Goal: Check status: Check status

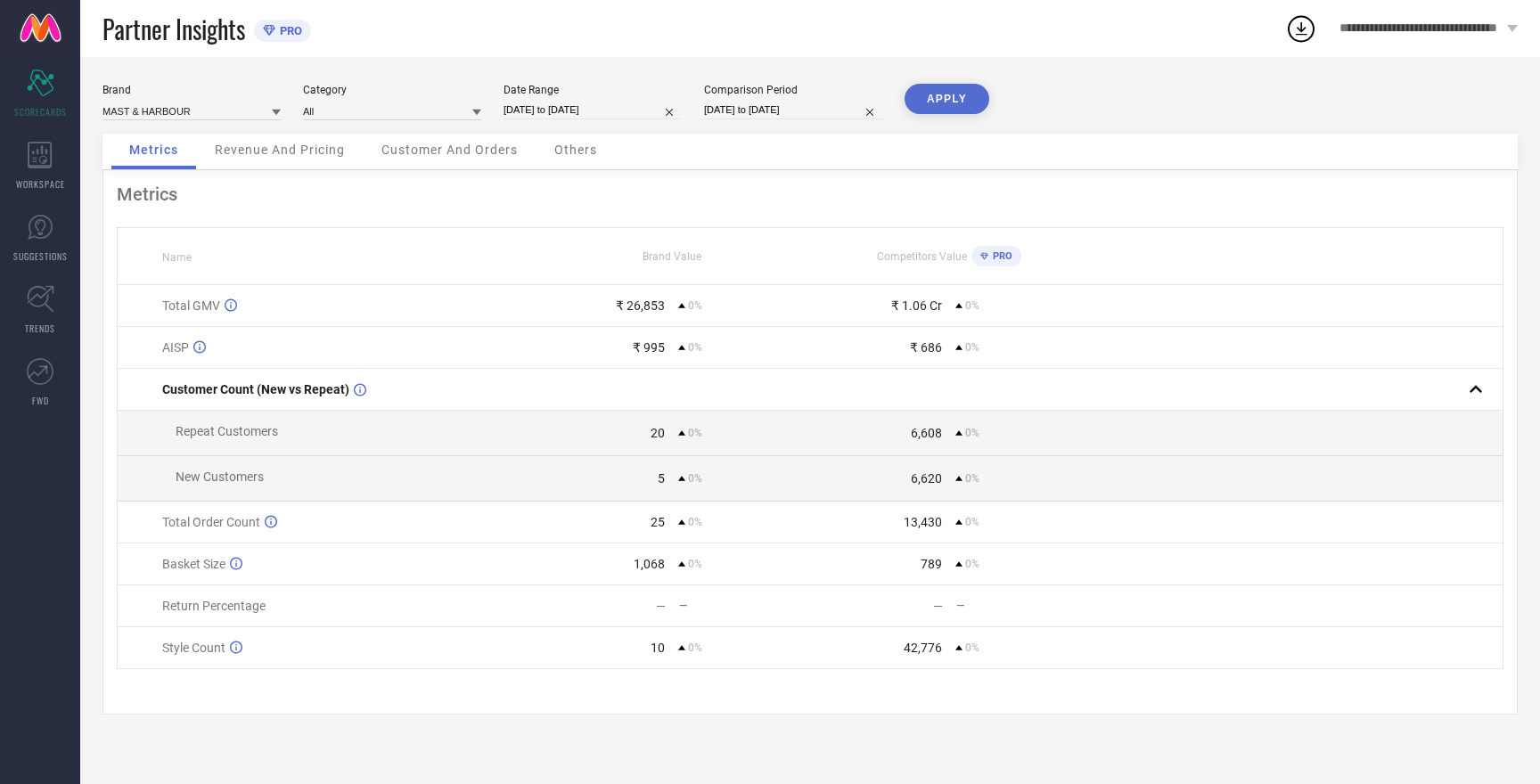
click at [558, 103] on input "19-08-2025 to 19-08-2025" at bounding box center [593, 110] width 178 height 19
select select "7"
select select "2025"
select select "8"
select select "2025"
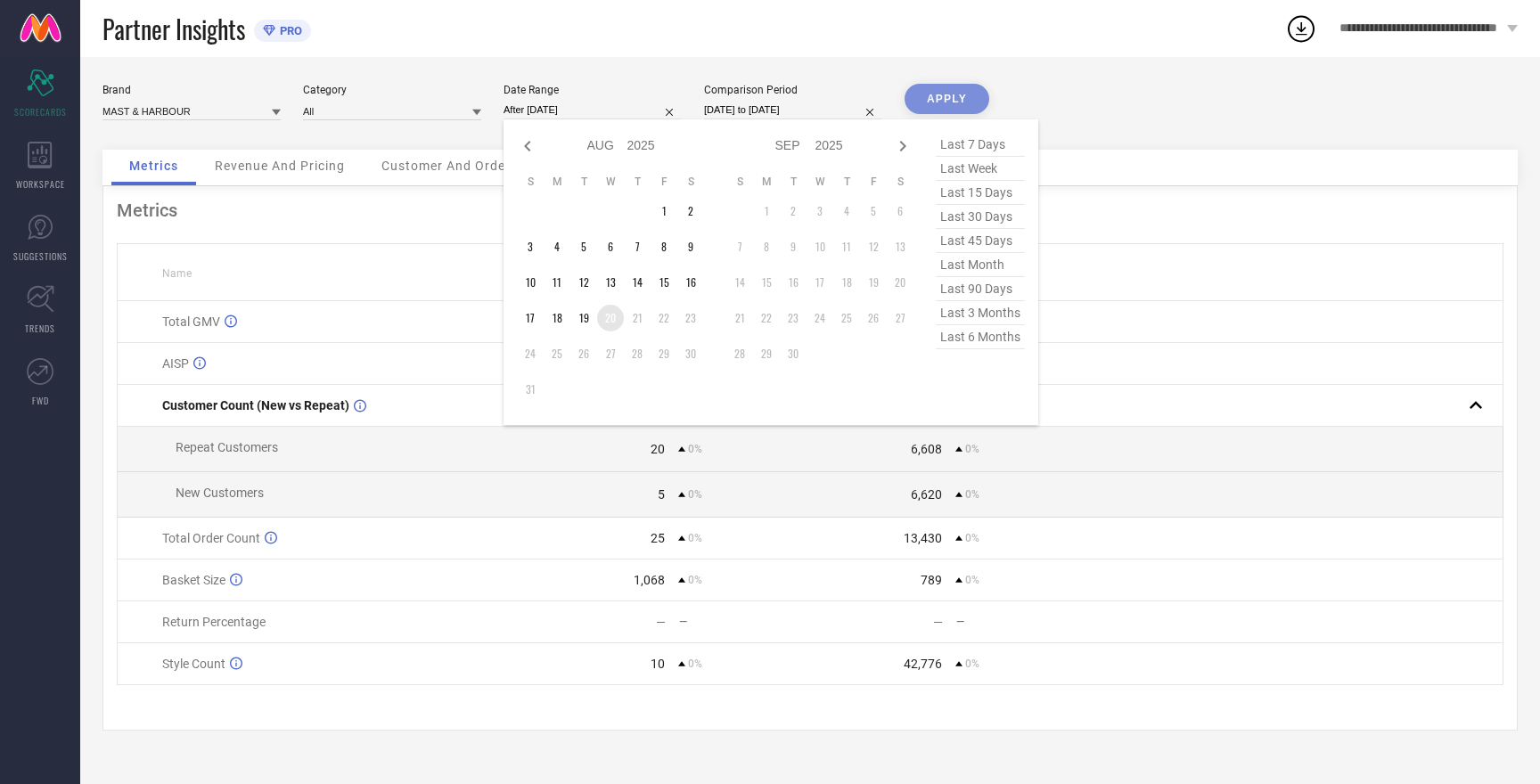
click at [609, 325] on td "20" at bounding box center [610, 318] width 27 height 27
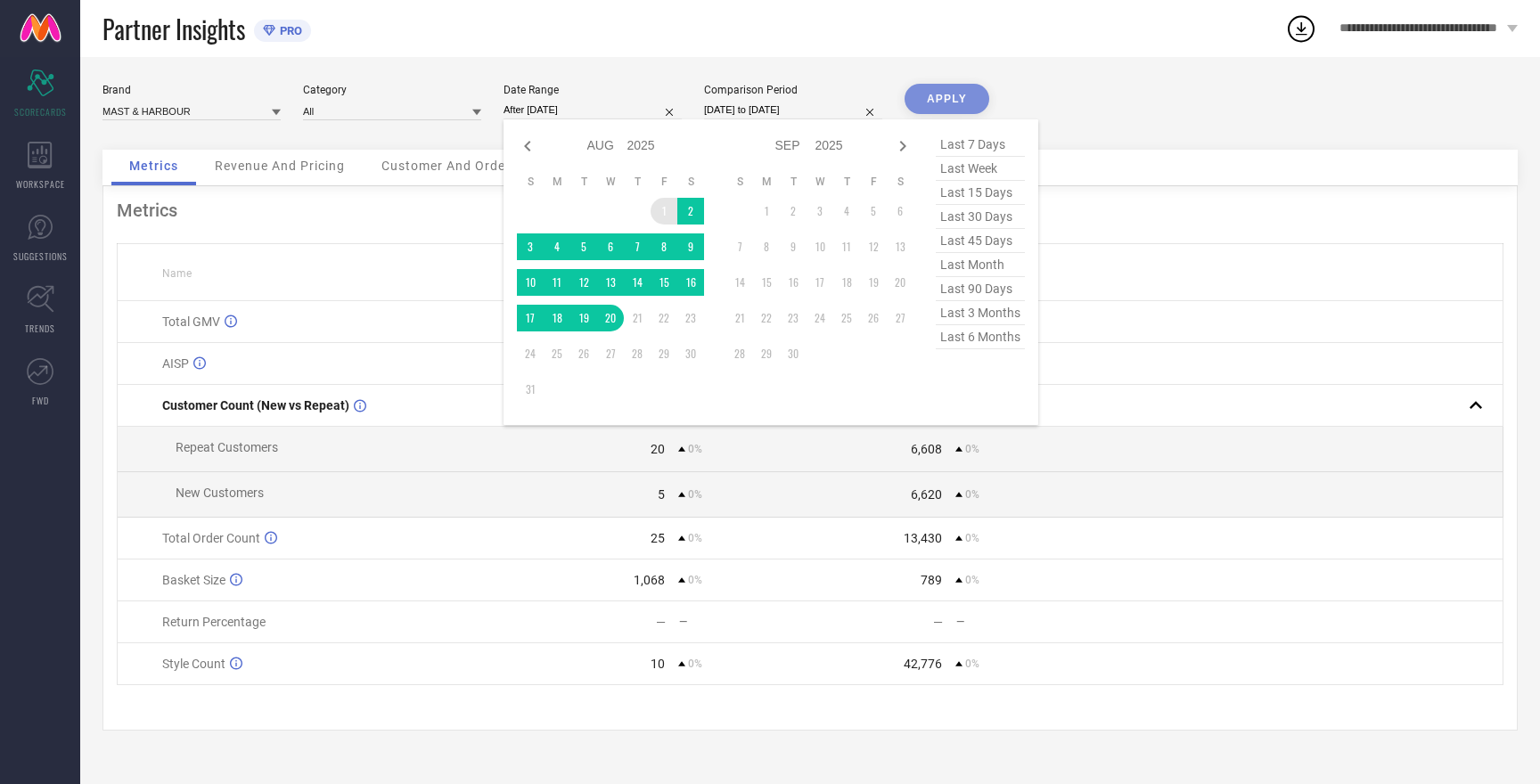
type input "01-08-2025 to 20-08-2025"
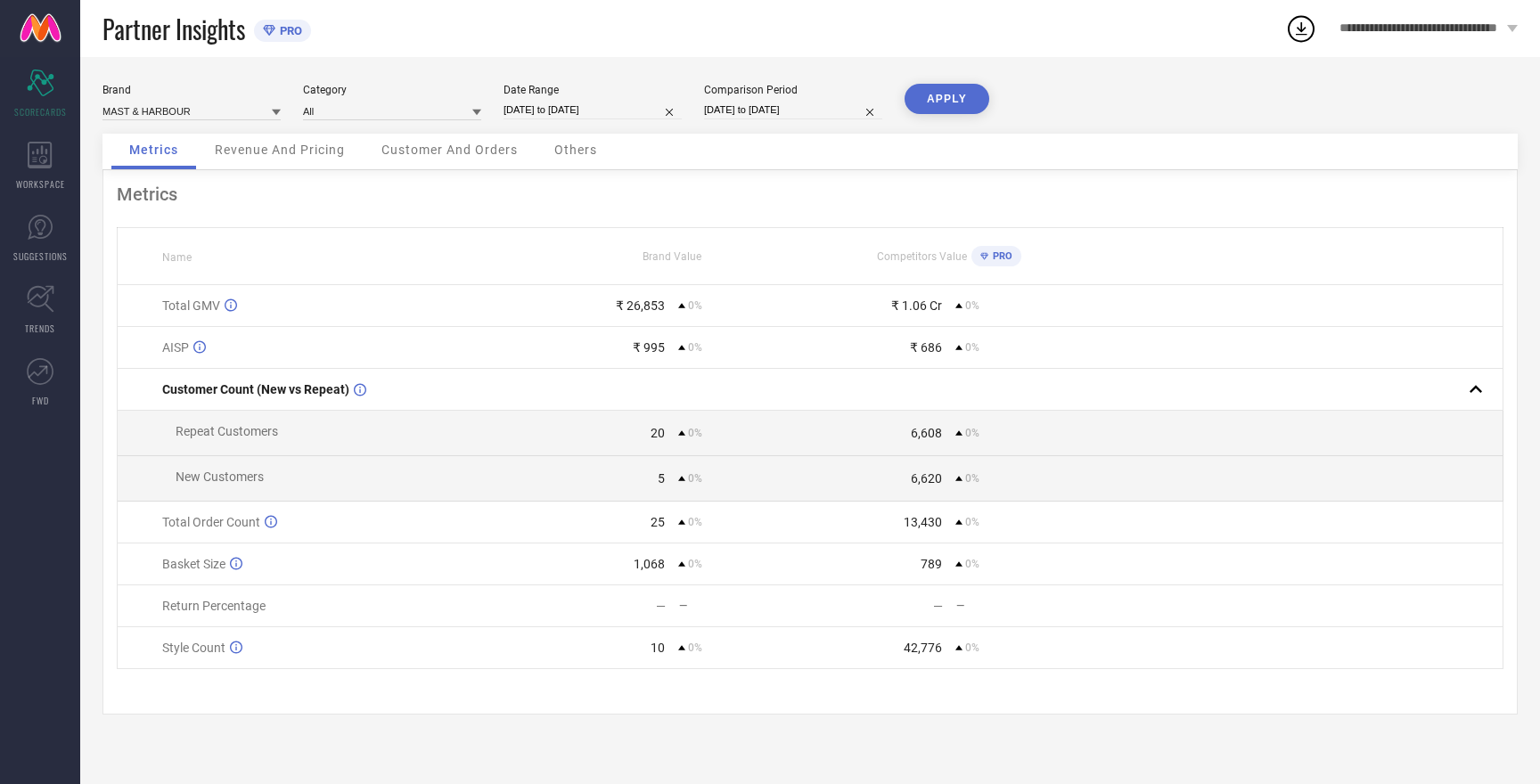
click at [781, 110] on input "19-08-2025 to 19-08-2025" at bounding box center [792, 110] width 178 height 19
select select "7"
select select "2025"
select select "8"
select select "2025"
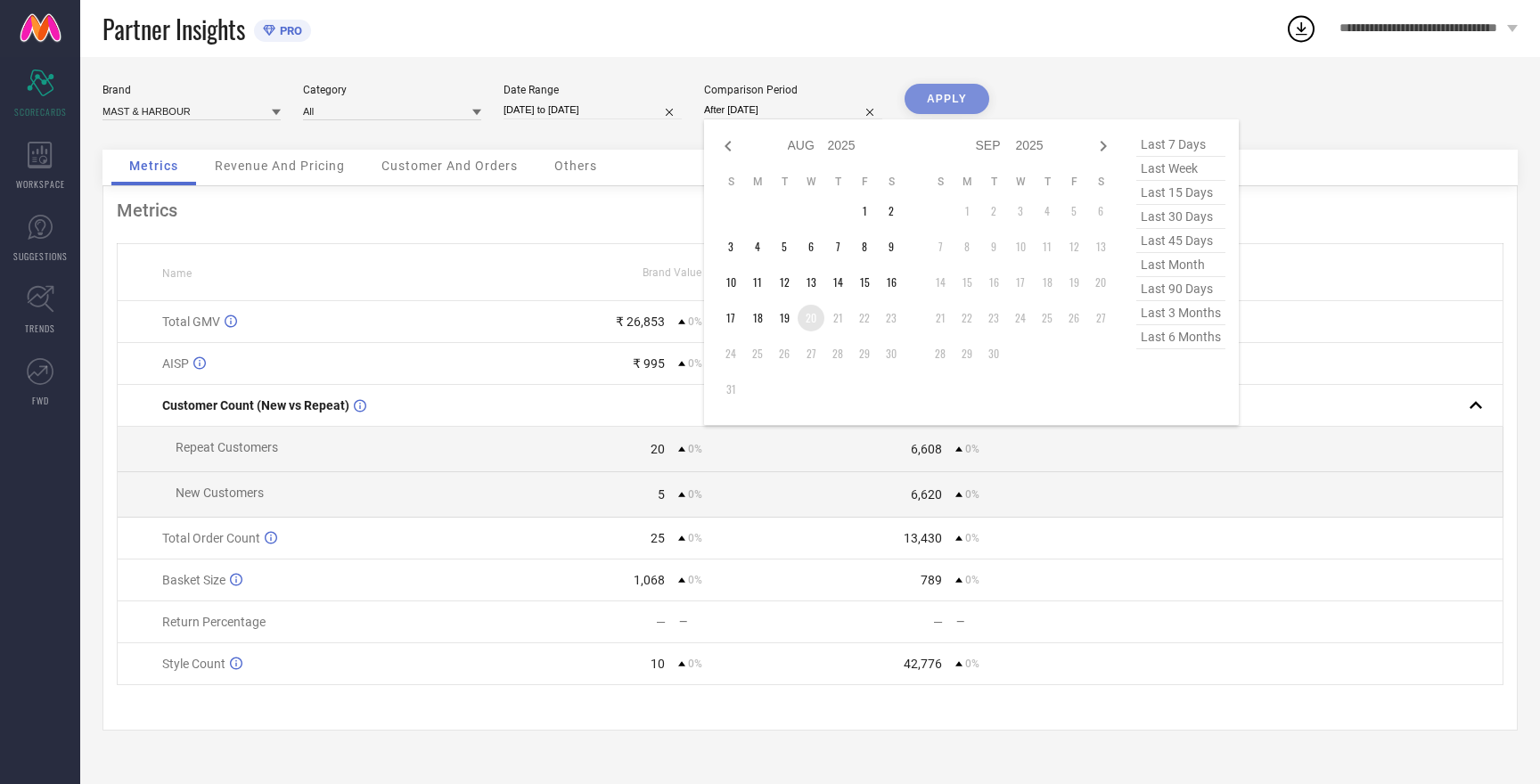
click at [809, 316] on td "20" at bounding box center [810, 318] width 27 height 27
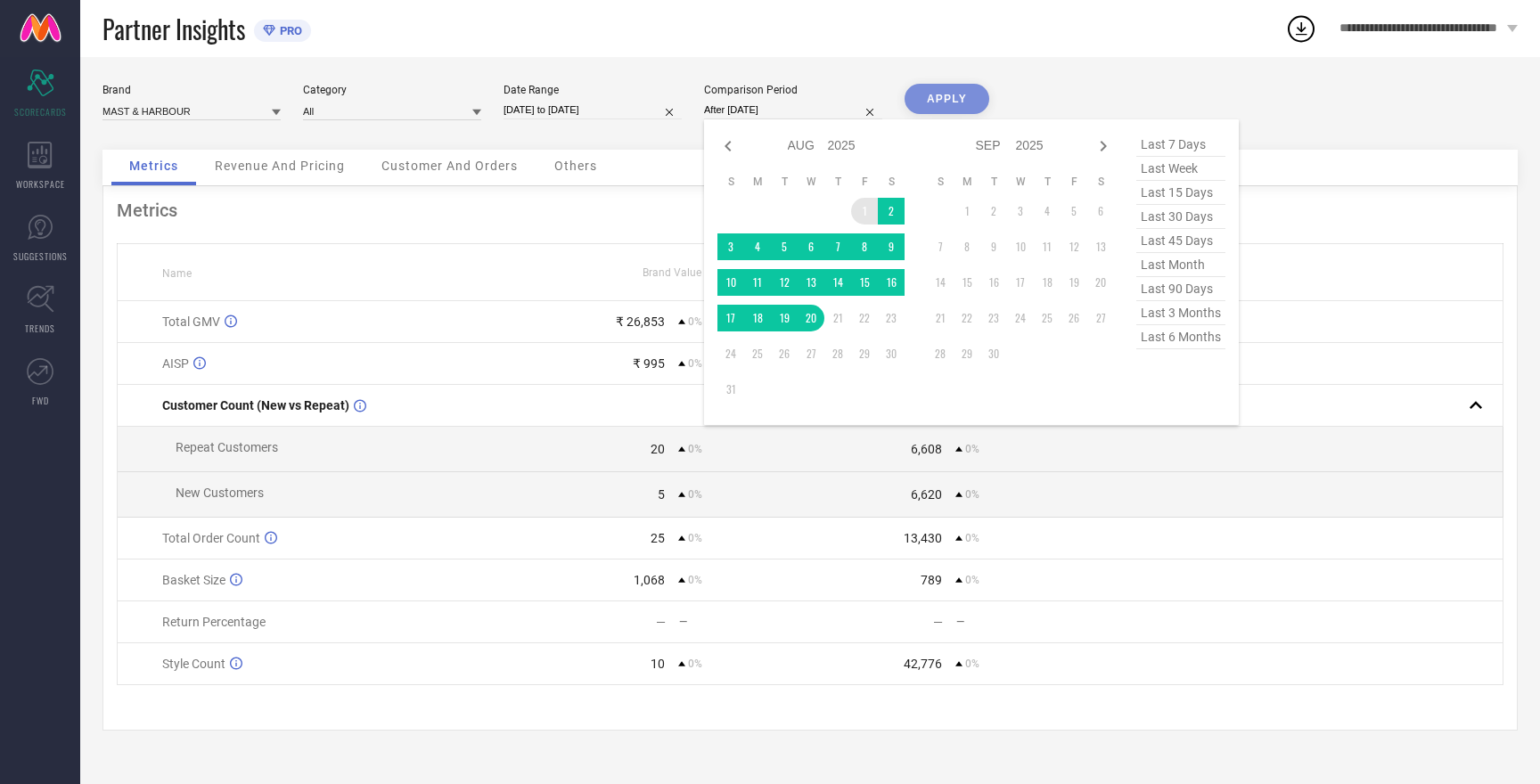
type input "01-08-2025 to 20-08-2025"
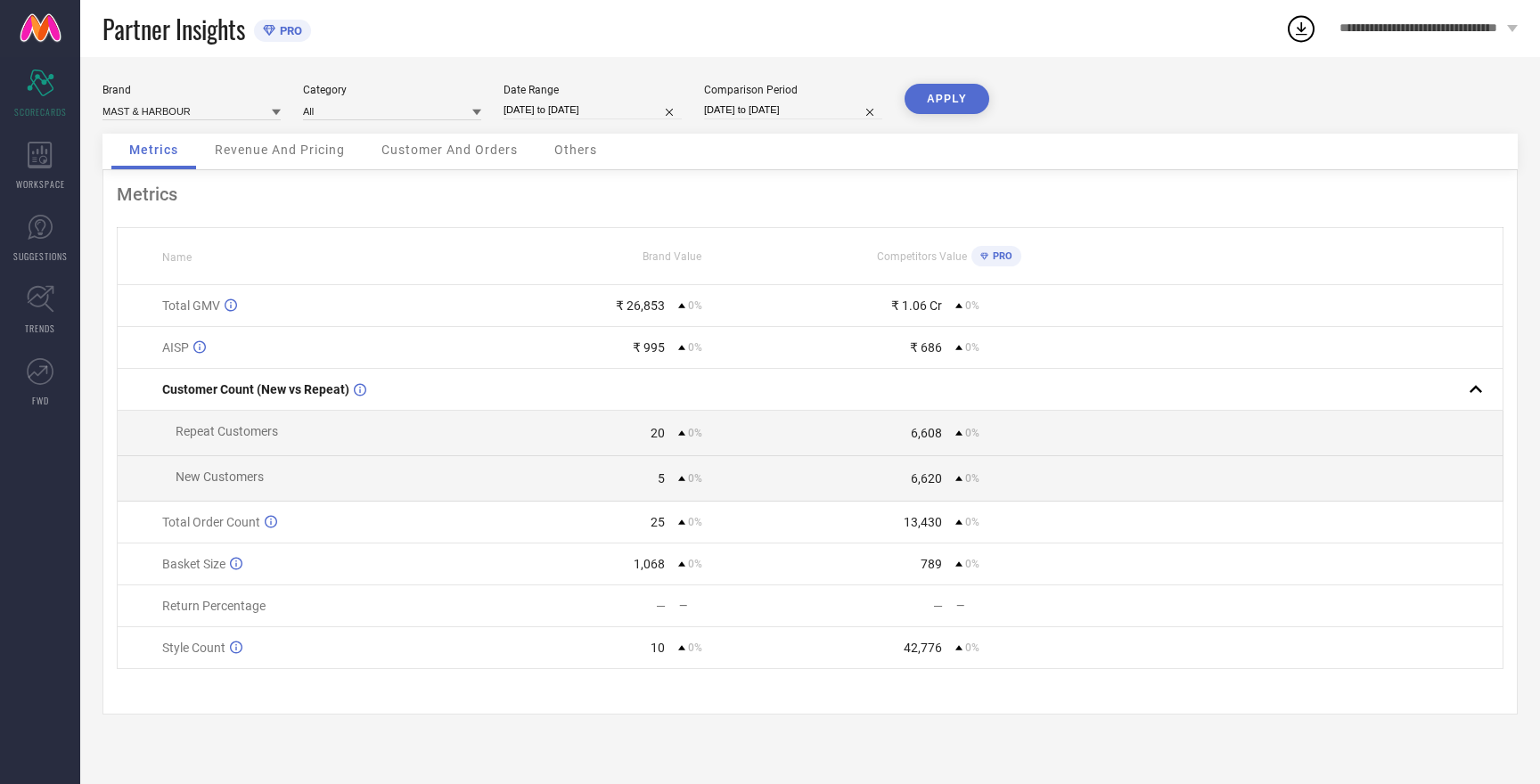
click at [946, 109] on button "APPLY" at bounding box center [946, 99] width 85 height 30
click at [949, 101] on button "APPLY" at bounding box center [946, 99] width 85 height 30
click at [946, 103] on button "APPLY" at bounding box center [946, 99] width 85 height 30
click at [172, 111] on input at bounding box center [192, 111] width 178 height 19
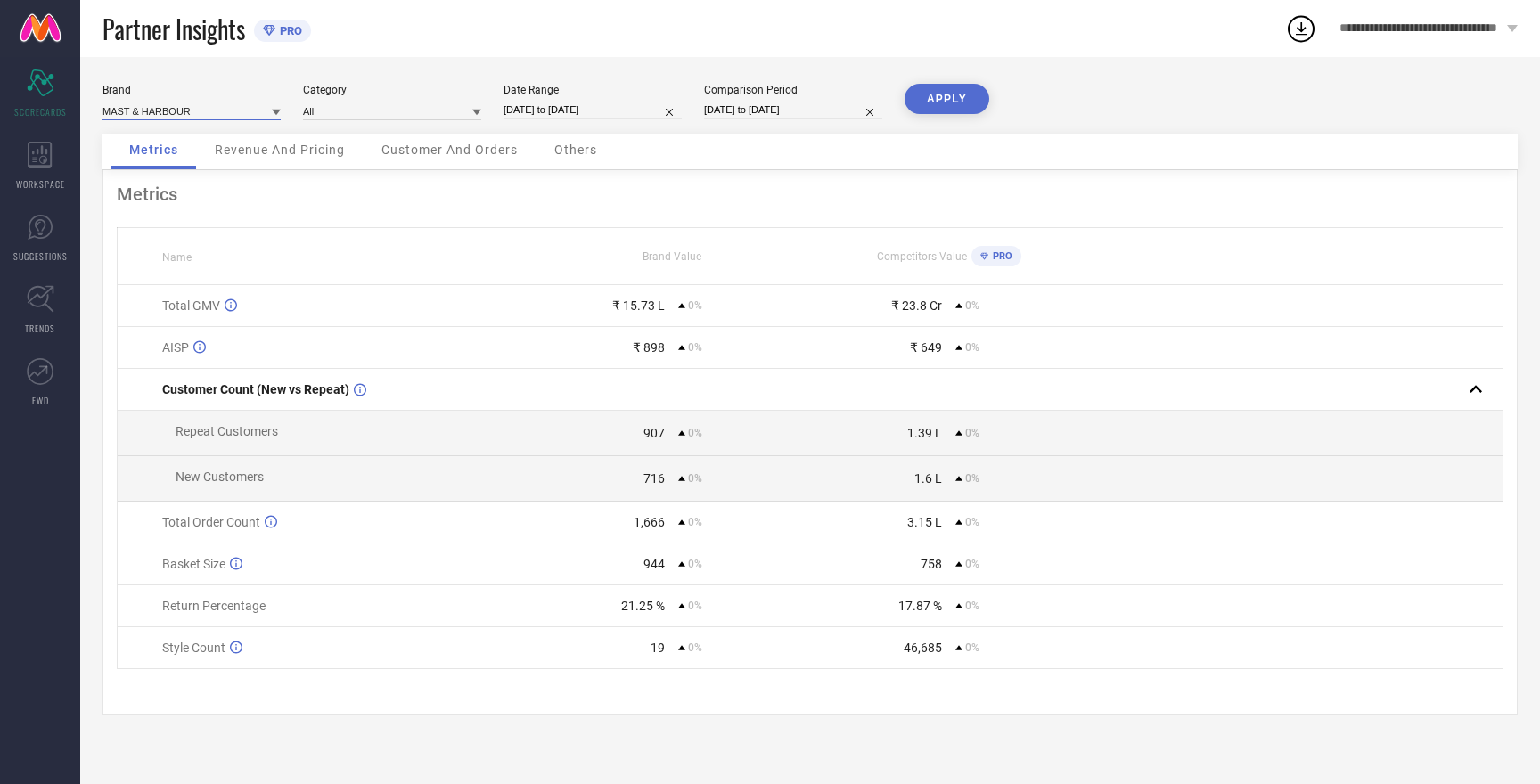
click at [177, 105] on input at bounding box center [192, 111] width 178 height 19
click at [160, 165] on span "HERE&NOW" at bounding box center [140, 166] width 58 height 12
type input "All"
click at [961, 103] on button "APPLY" at bounding box center [946, 99] width 85 height 30
click at [959, 103] on button "APPLY" at bounding box center [946, 99] width 85 height 30
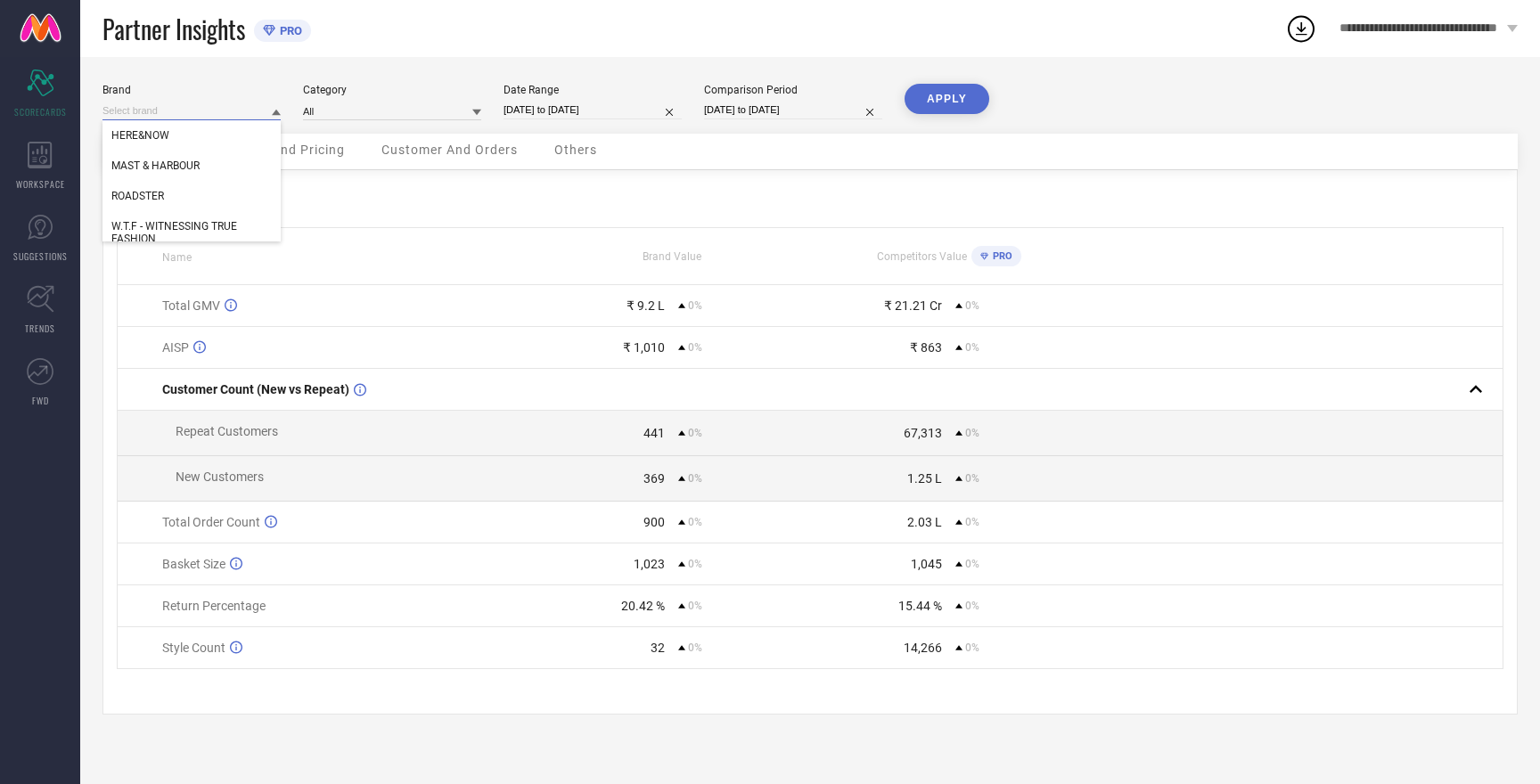
click at [133, 111] on input at bounding box center [192, 111] width 178 height 19
click at [148, 204] on div "ROADSTER" at bounding box center [192, 196] width 178 height 30
type input "All"
click at [942, 96] on button "APPLY" at bounding box center [946, 99] width 85 height 30
click at [148, 113] on input at bounding box center [192, 111] width 178 height 19
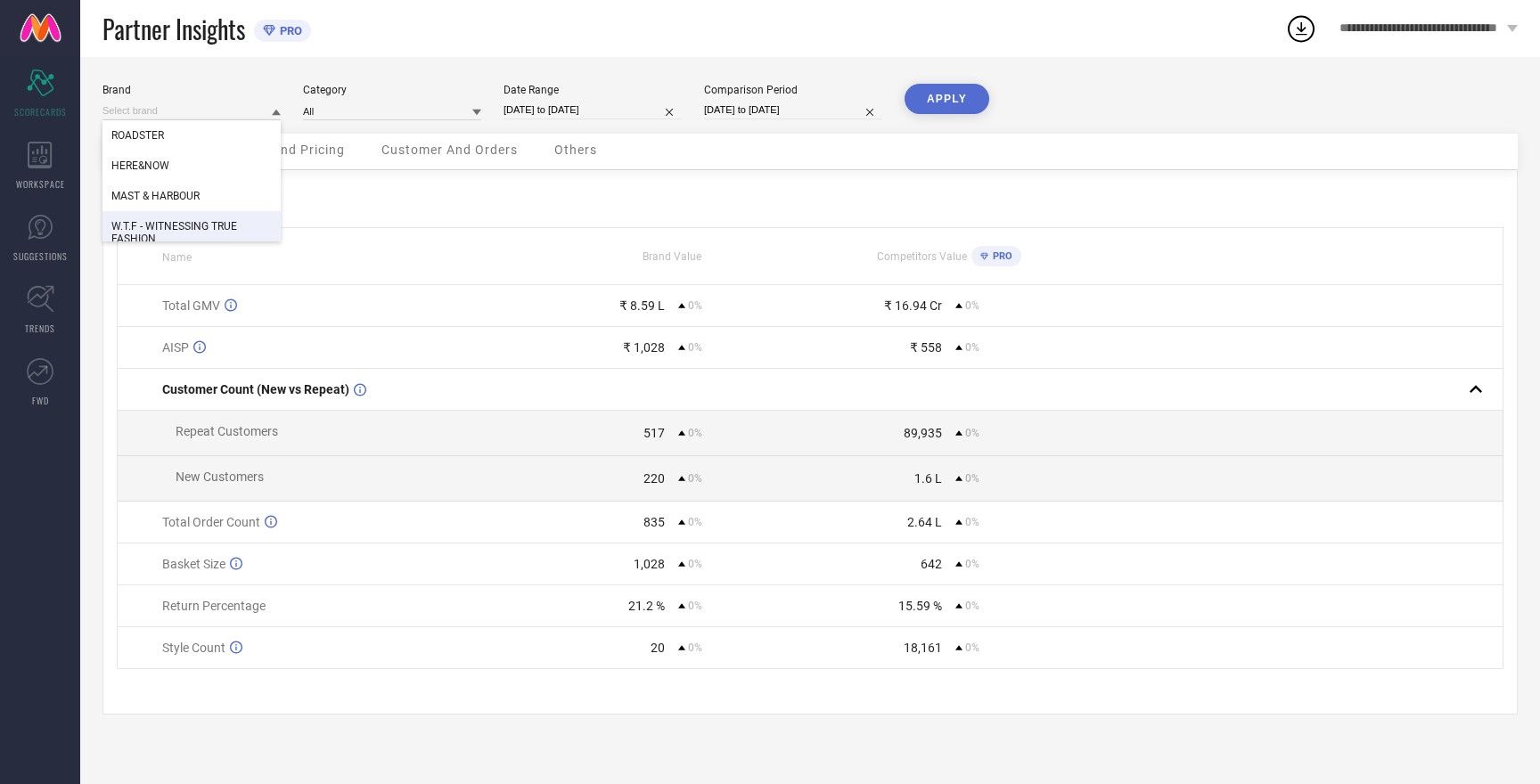
click at [183, 225] on span "W.T.F - WITNESSING TRUE FASHION" at bounding box center [191, 232] width 160 height 25
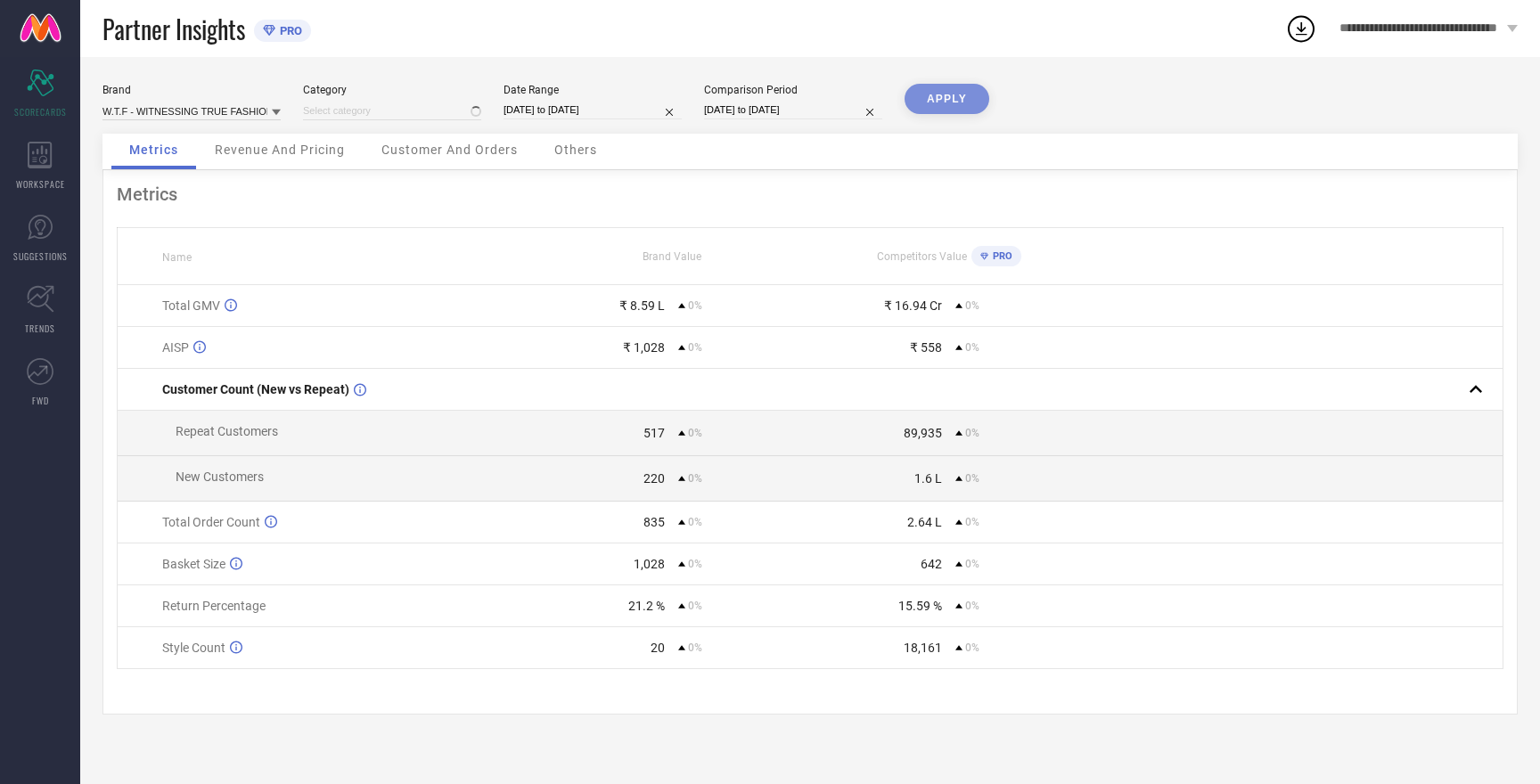
type input "All"
click at [962, 89] on button "APPLY" at bounding box center [946, 99] width 85 height 30
click at [214, 107] on input at bounding box center [192, 111] width 178 height 19
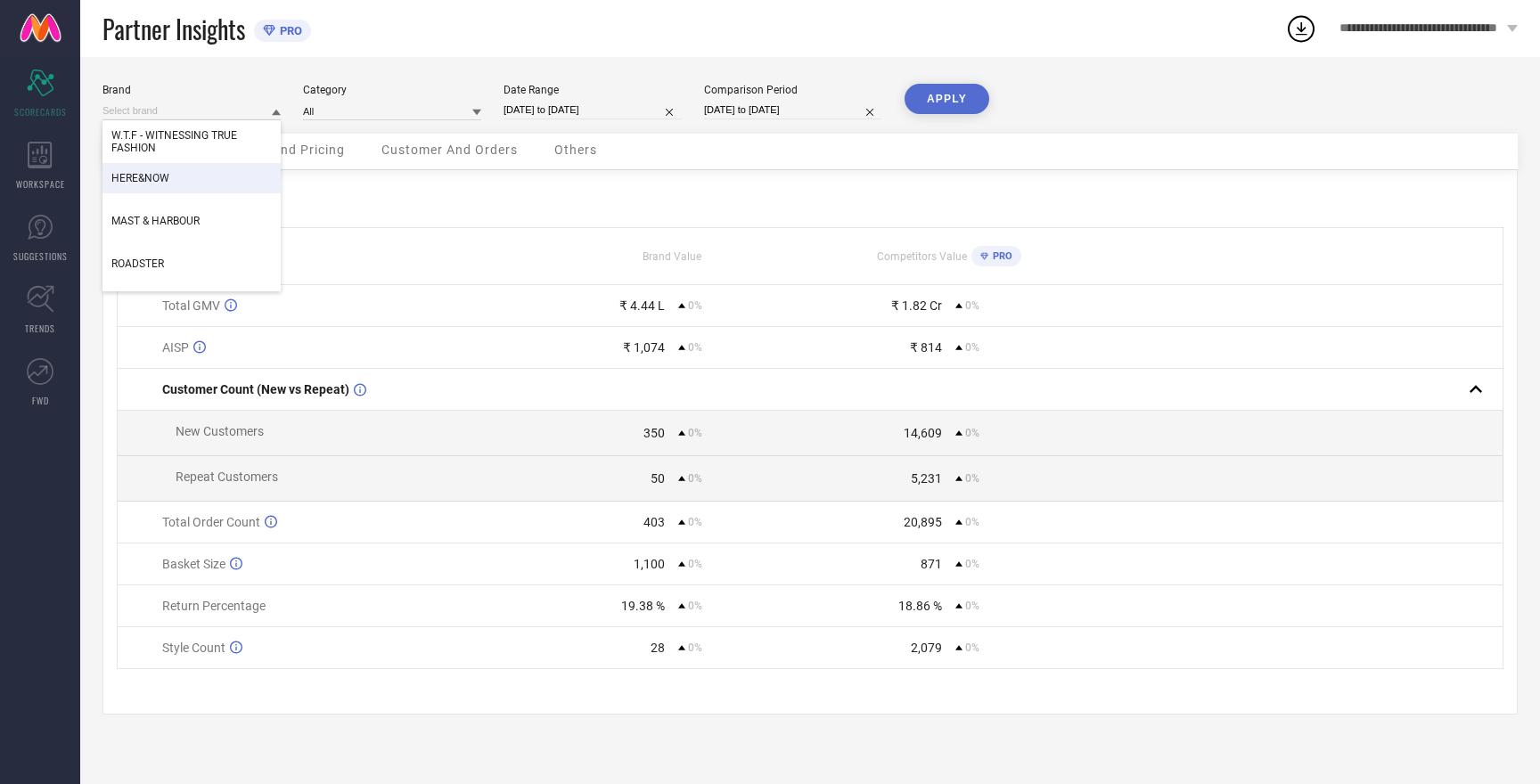
click at [137, 184] on span "HERE&NOW" at bounding box center [140, 178] width 58 height 12
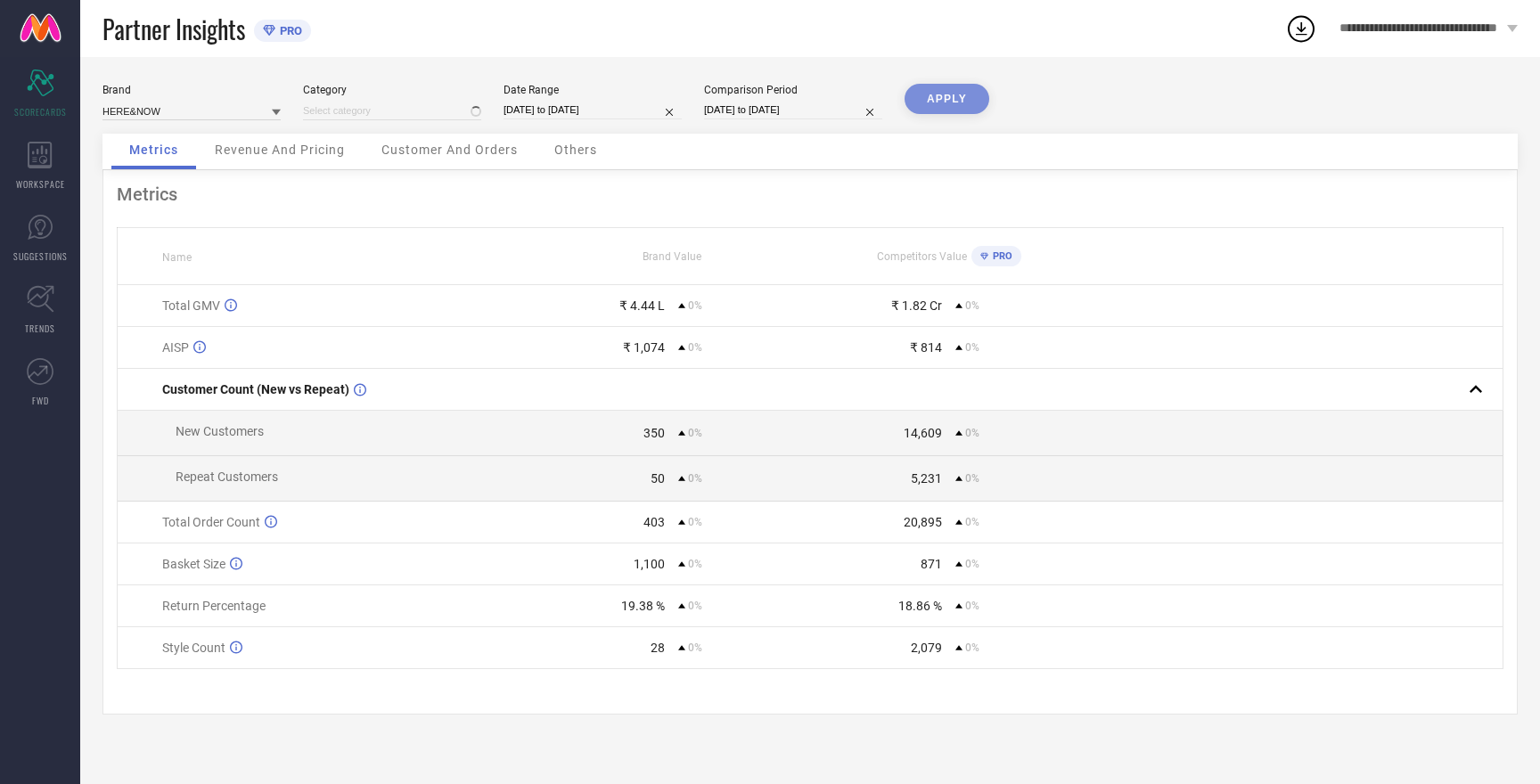
type input "All"
click at [950, 95] on button "APPLY" at bounding box center [946, 99] width 85 height 30
click at [110, 106] on input at bounding box center [192, 111] width 178 height 19
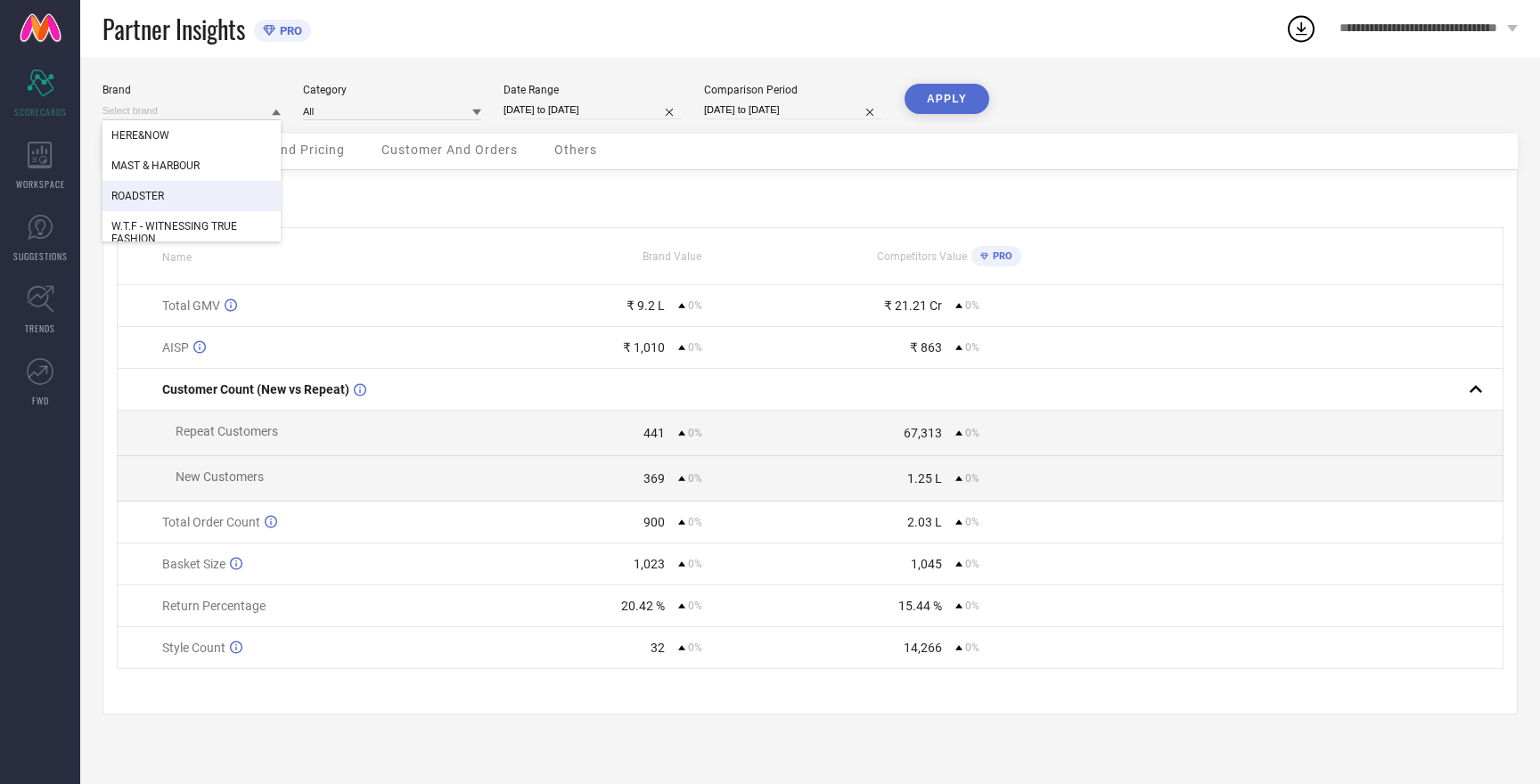
click at [152, 196] on span "ROADSTER" at bounding box center [137, 196] width 53 height 12
type input "All"
click at [966, 99] on button "APPLY" at bounding box center [946, 99] width 85 height 30
click at [143, 104] on input at bounding box center [192, 111] width 178 height 19
click at [171, 230] on span "W.T.F - WITNESSING TRUE FASHION" at bounding box center [191, 232] width 160 height 25
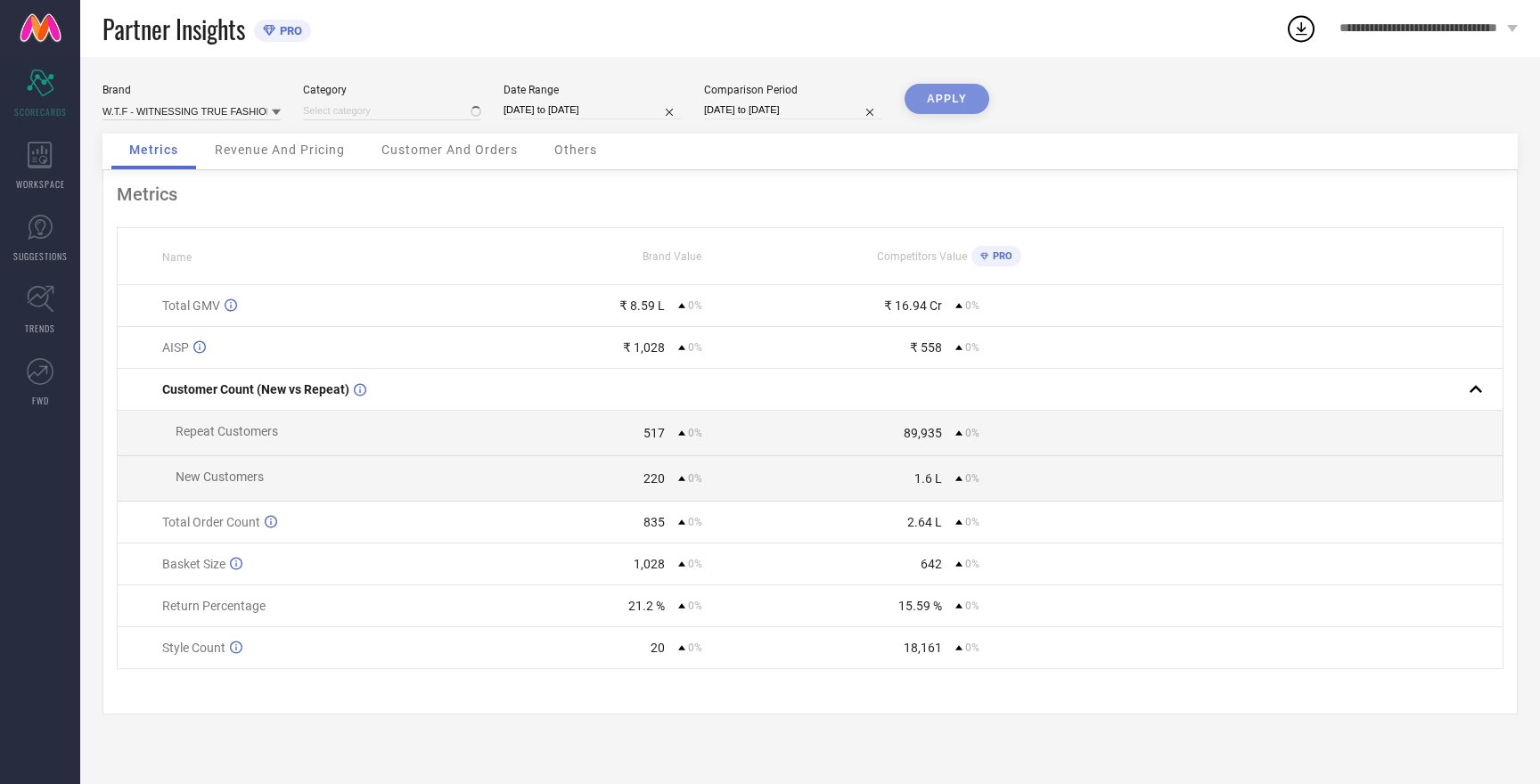
type input "All"
click at [948, 95] on button "APPLY" at bounding box center [946, 99] width 85 height 30
click at [183, 113] on input at bounding box center [192, 111] width 178 height 19
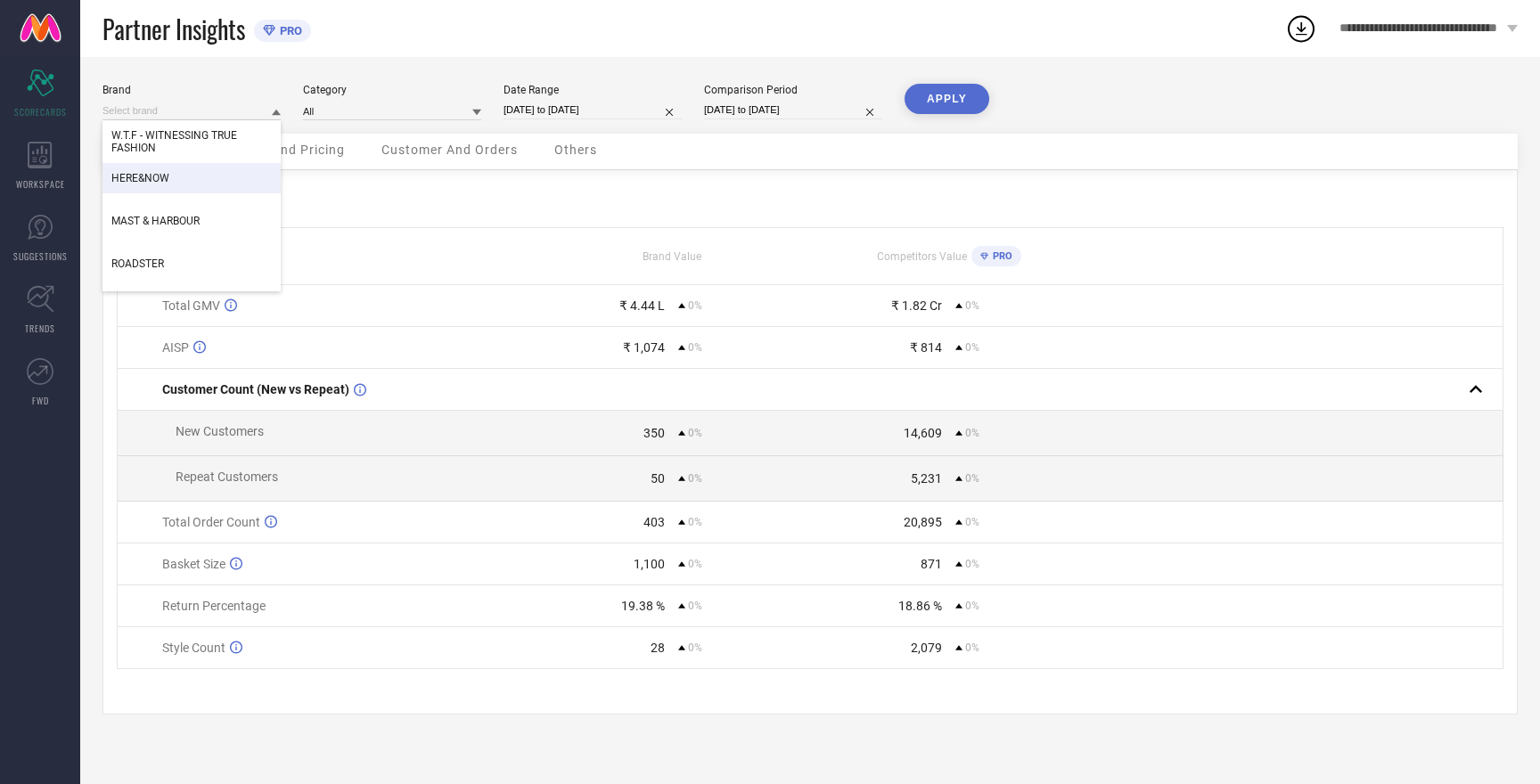
click at [155, 177] on span "HERE&NOW" at bounding box center [140, 178] width 58 height 12
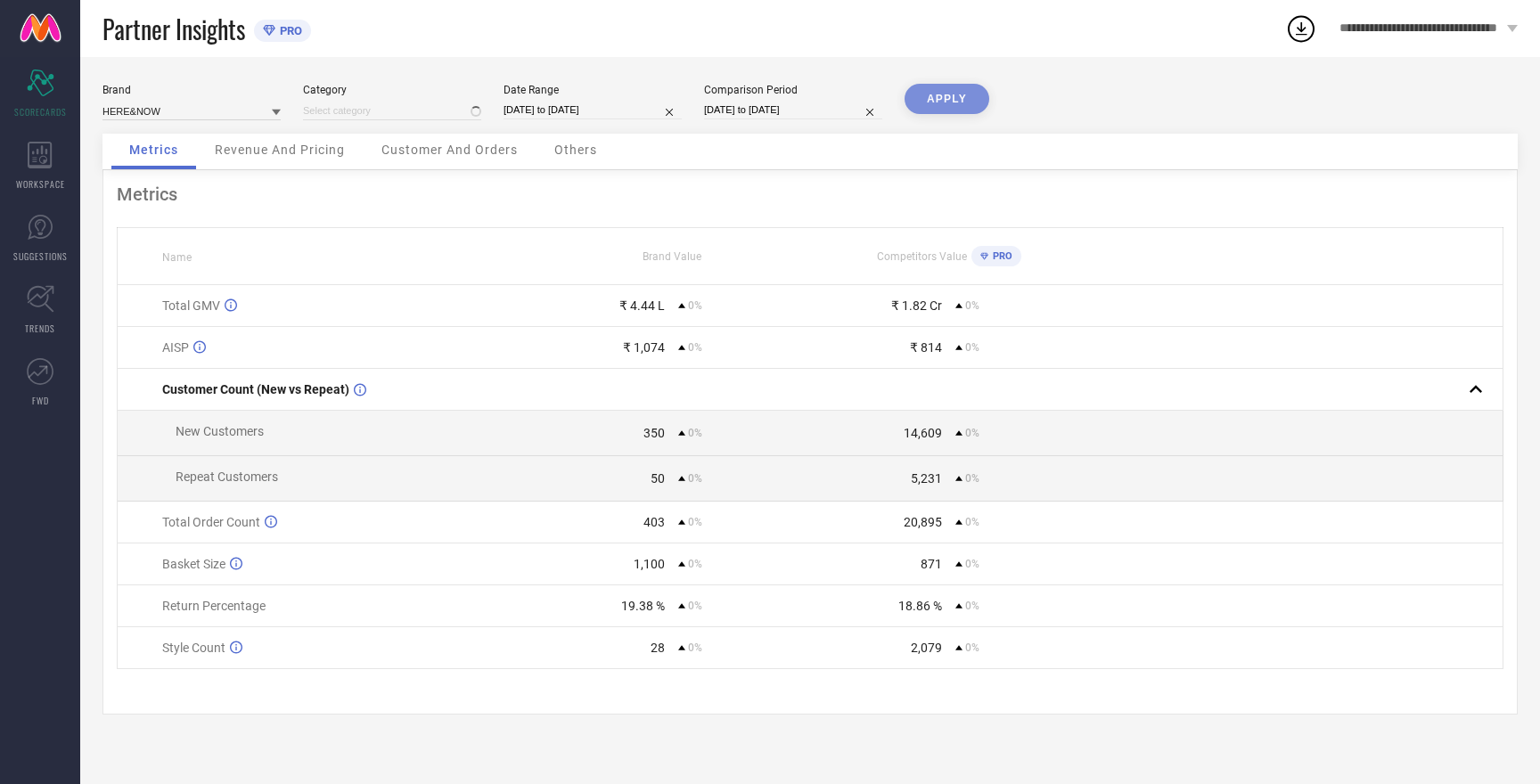
type input "All"
click at [931, 97] on button "APPLY" at bounding box center [946, 99] width 85 height 30
